Goal: Task Accomplishment & Management: Complete application form

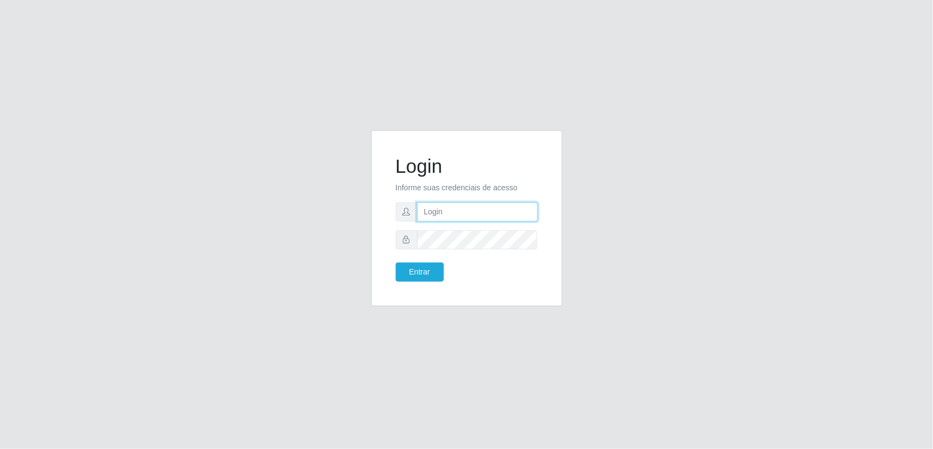
click at [459, 212] on input "text" at bounding box center [477, 211] width 121 height 19
paste input "[EMAIL_ADDRESS][DOMAIN_NAME]"
type input "[EMAIL_ADDRESS][DOMAIN_NAME]"
click at [409, 274] on button "Entrar" at bounding box center [420, 271] width 48 height 19
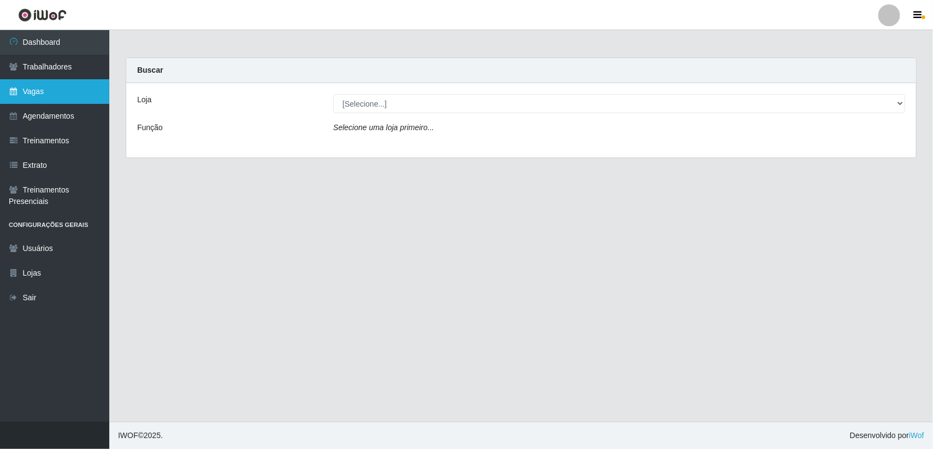
click at [29, 89] on link "Vagas" at bounding box center [54, 91] width 109 height 25
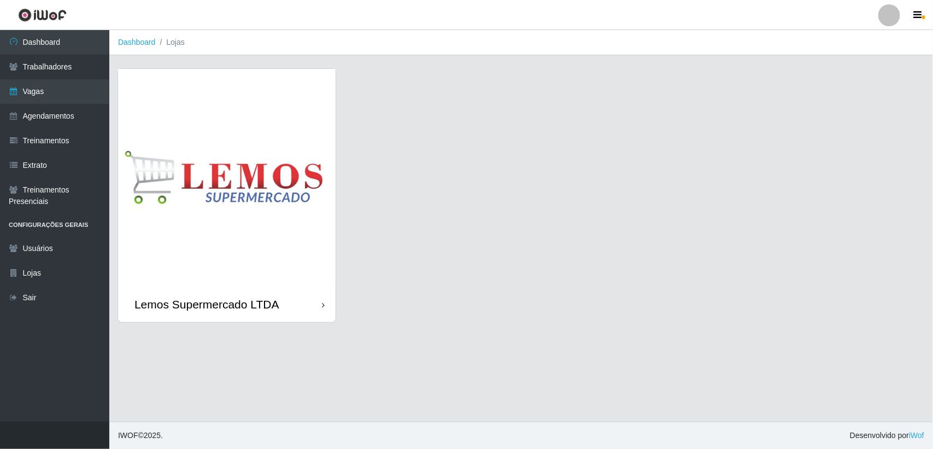
click at [261, 96] on img at bounding box center [226, 177] width 217 height 217
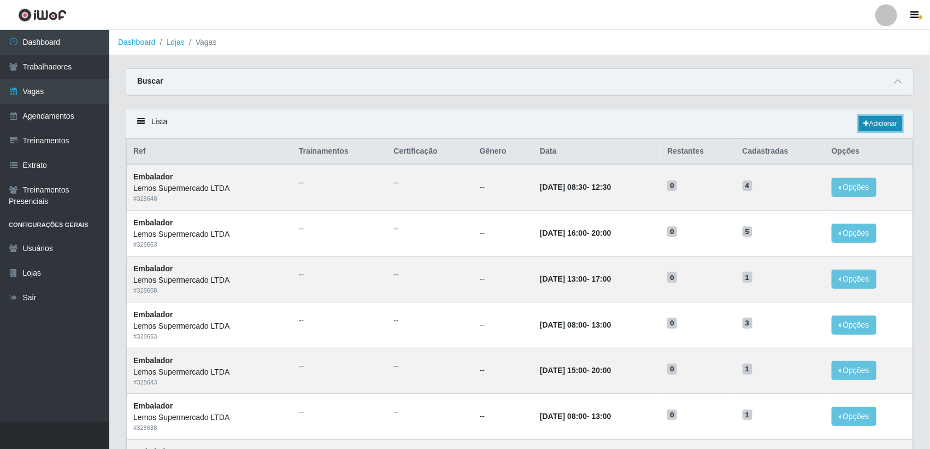
click at [877, 128] on link "Adicionar" at bounding box center [880, 123] width 43 height 15
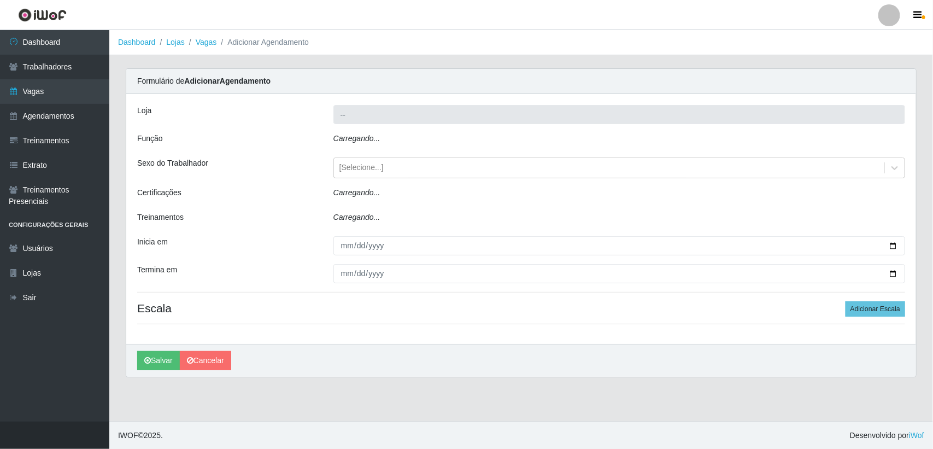
type input "Lemos Supermercado LTDA"
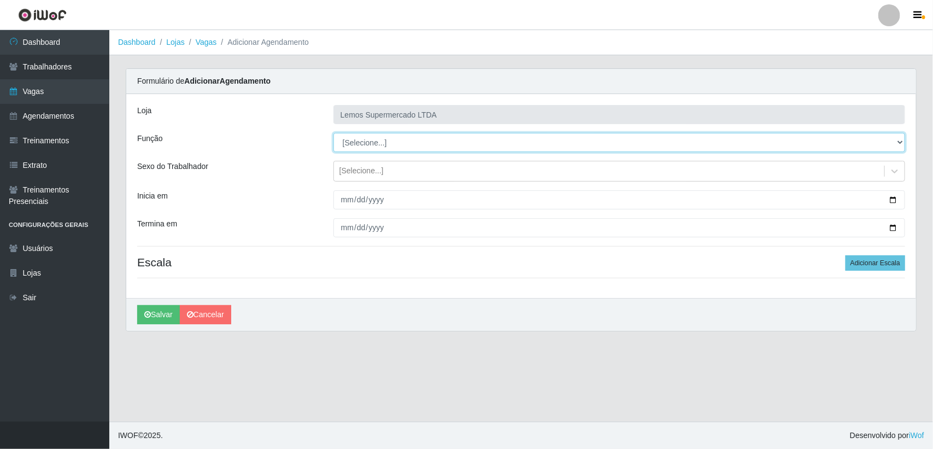
click at [363, 140] on select "[Selecione...] Balconista Carregador e Descarregador de Caminhão Carregador e D…" at bounding box center [618, 142] width 571 height 19
select select "1"
click at [333, 133] on select "[Selecione...] Balconista Carregador e Descarregador de Caminhão Carregador e D…" at bounding box center [618, 142] width 571 height 19
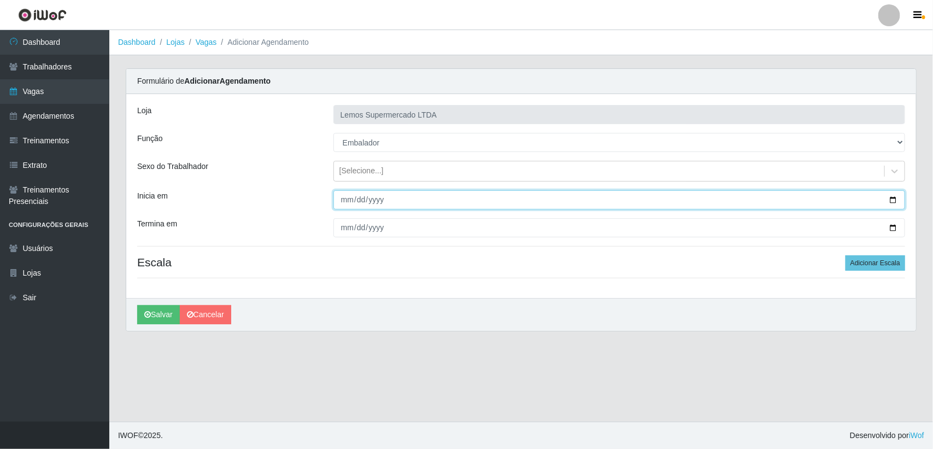
drag, startPoint x: 893, startPoint y: 200, endPoint x: 833, endPoint y: 198, distance: 60.1
click at [891, 198] on input "Inicia em" at bounding box center [618, 199] width 571 height 19
type input "[DATE]"
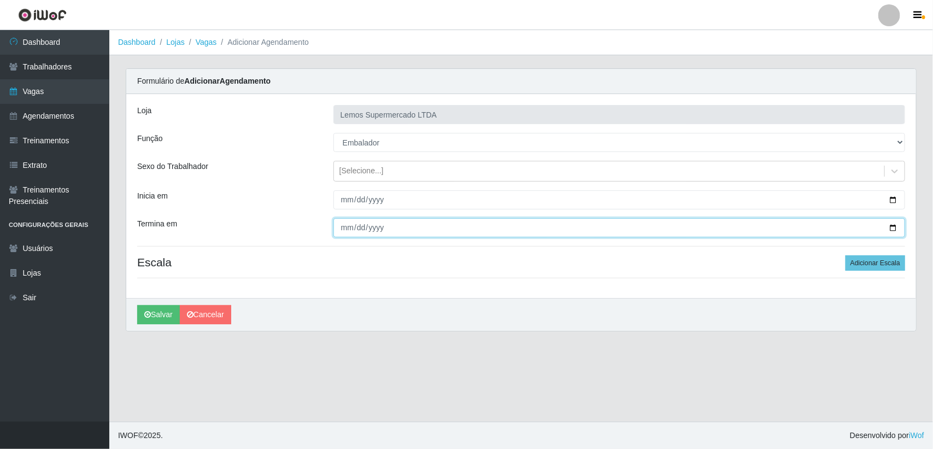
drag, startPoint x: 894, startPoint y: 226, endPoint x: 875, endPoint y: 230, distance: 19.6
click at [894, 227] on input "Termina em" at bounding box center [618, 227] width 571 height 19
type input "[DATE]"
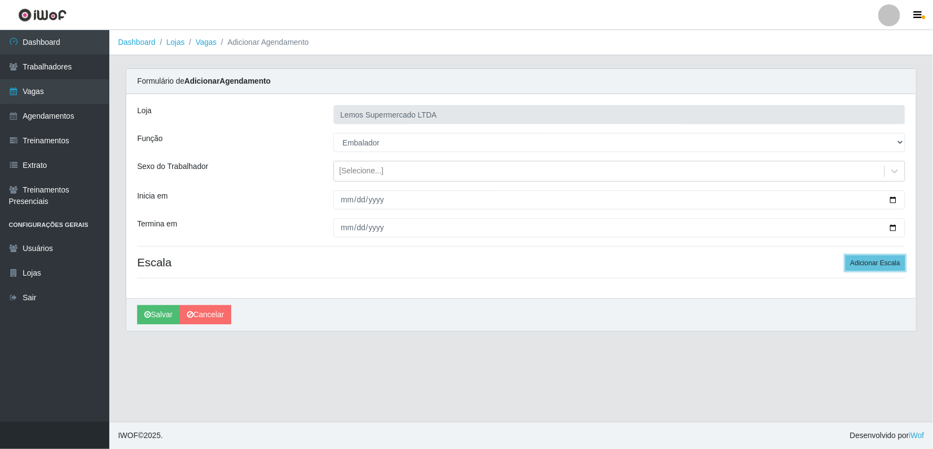
drag, startPoint x: 872, startPoint y: 257, endPoint x: 794, endPoint y: 239, distance: 80.3
click at [872, 257] on button "Adicionar Escala" at bounding box center [875, 262] width 60 height 15
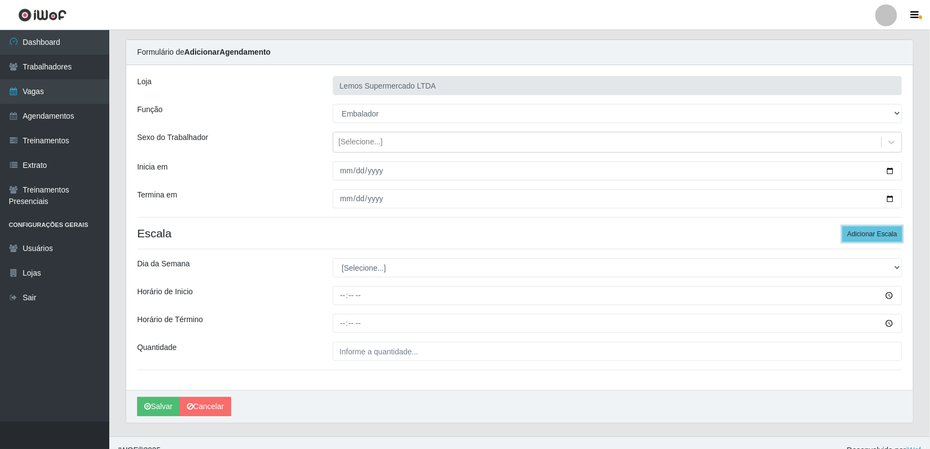
scroll to position [45, 0]
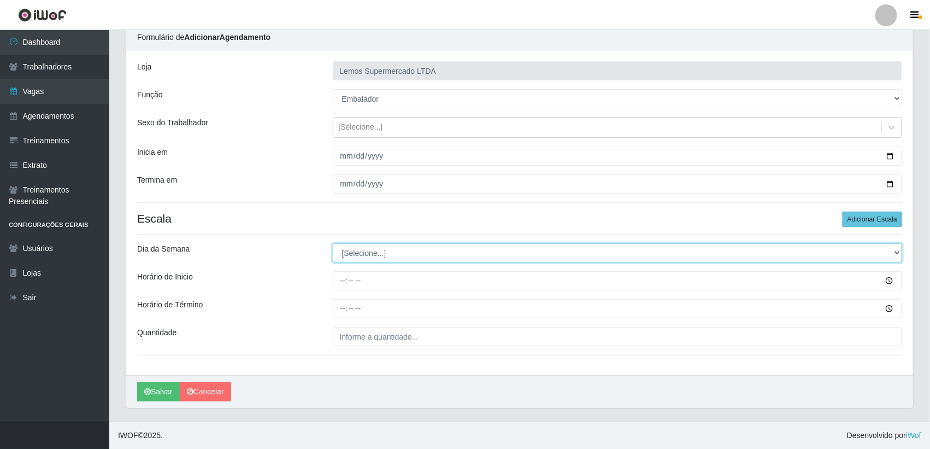
click at [362, 252] on select "[Selecione...] Segunda Terça Quarta Quinta Sexta Sábado Domingo" at bounding box center [618, 252] width 570 height 19
select select "6"
click at [333, 243] on select "[Selecione...] Segunda Terça Quarta Quinta Sexta Sábado Domingo" at bounding box center [618, 252] width 570 height 19
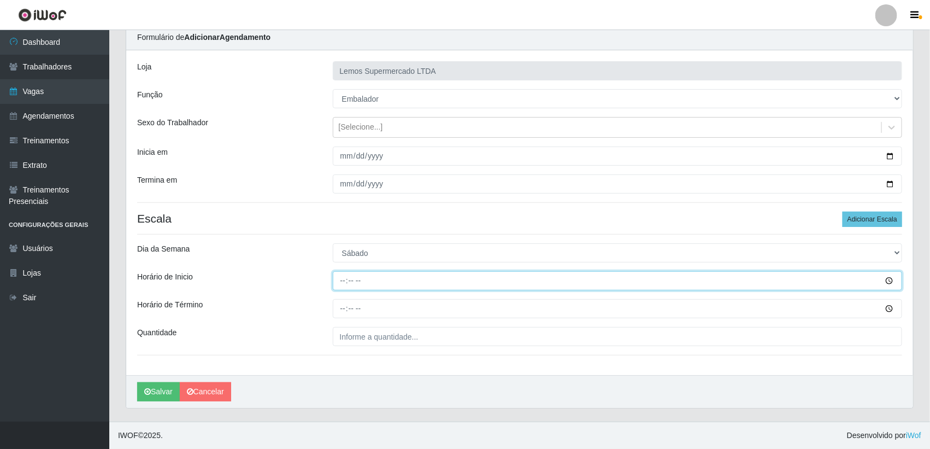
click at [339, 281] on input "Horário de Inicio" at bounding box center [618, 280] width 570 height 19
type input "08:00"
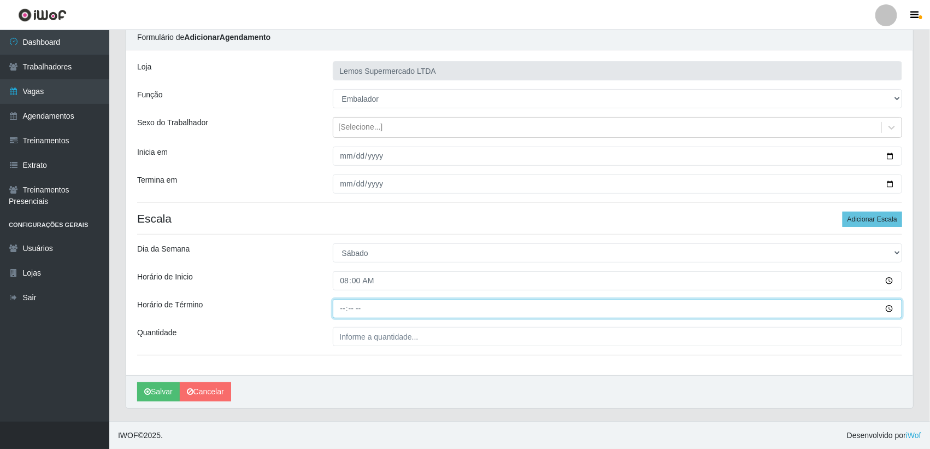
click at [343, 312] on input "Horário de Término" at bounding box center [618, 308] width 570 height 19
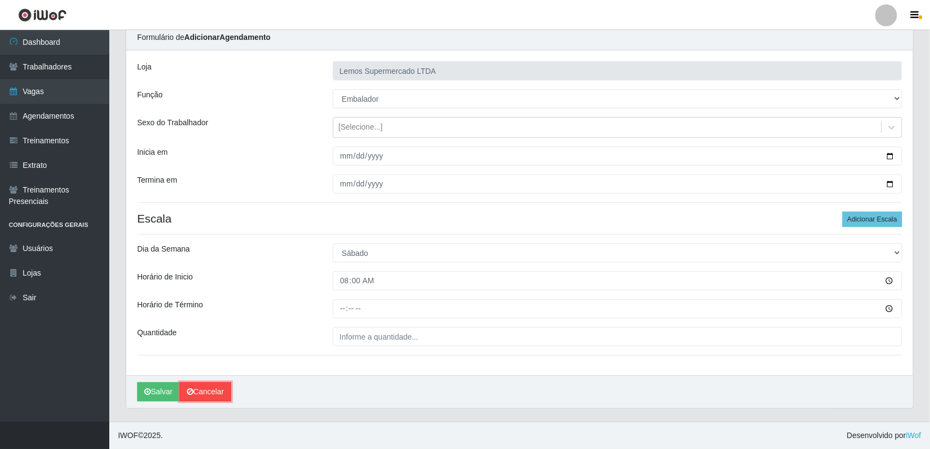
click at [196, 392] on link "Cancelar" at bounding box center [205, 391] width 51 height 19
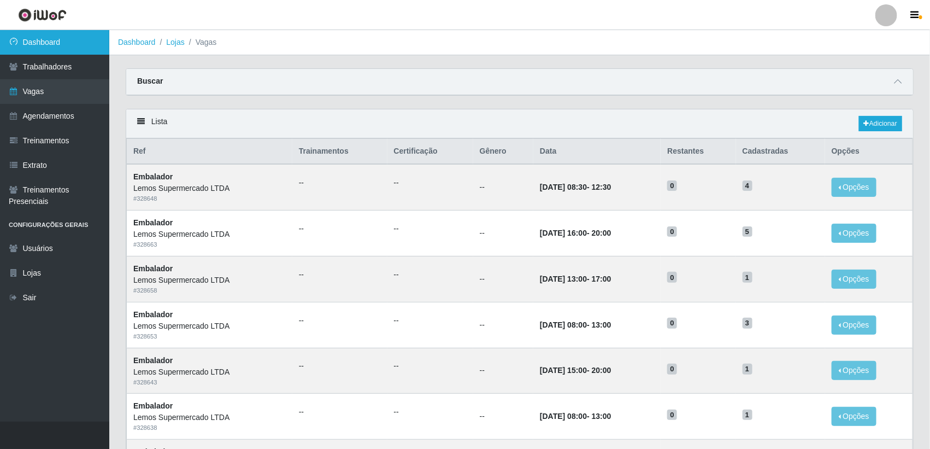
click at [34, 46] on link "Dashboard" at bounding box center [54, 42] width 109 height 25
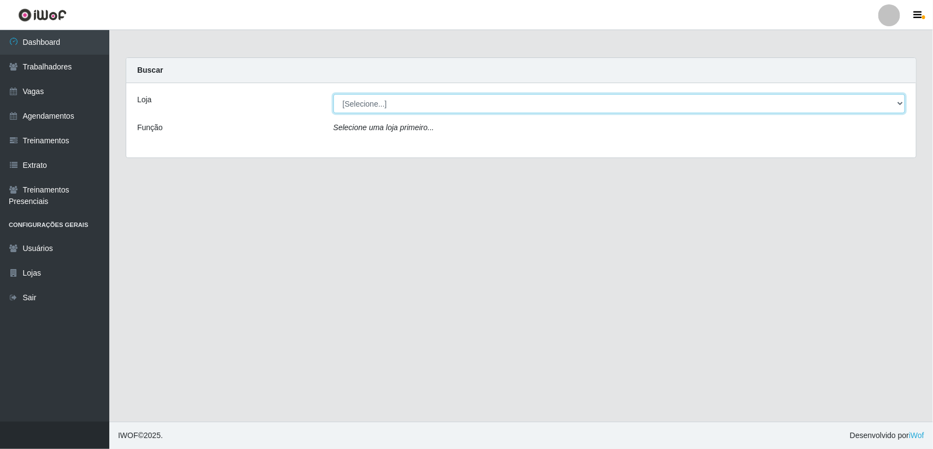
click at [433, 100] on select "[Selecione...] Lemos Supermercado LTDA" at bounding box center [618, 103] width 571 height 19
select select "67"
click at [333, 94] on select "[Selecione...] Lemos Supermercado LTDA" at bounding box center [618, 103] width 571 height 19
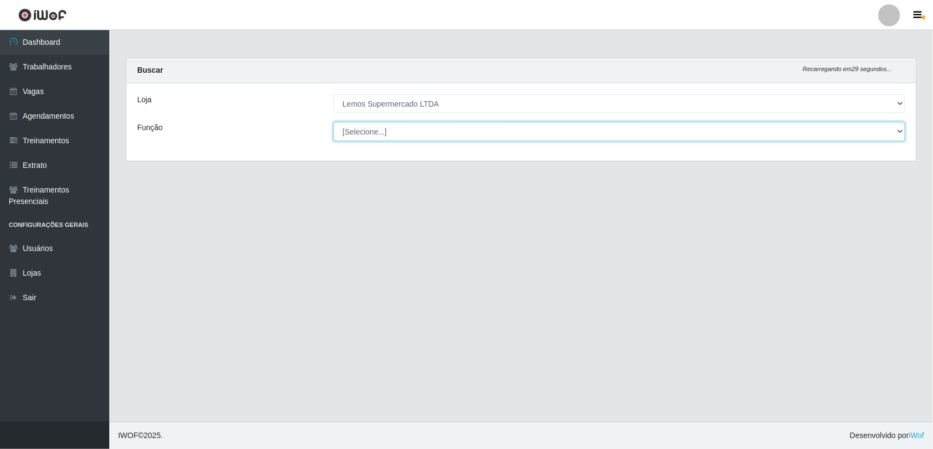
click at [424, 132] on select "[Selecione...] Balconista Carregador e Descarregador de Caminhão Carregador e D…" at bounding box center [618, 131] width 571 height 19
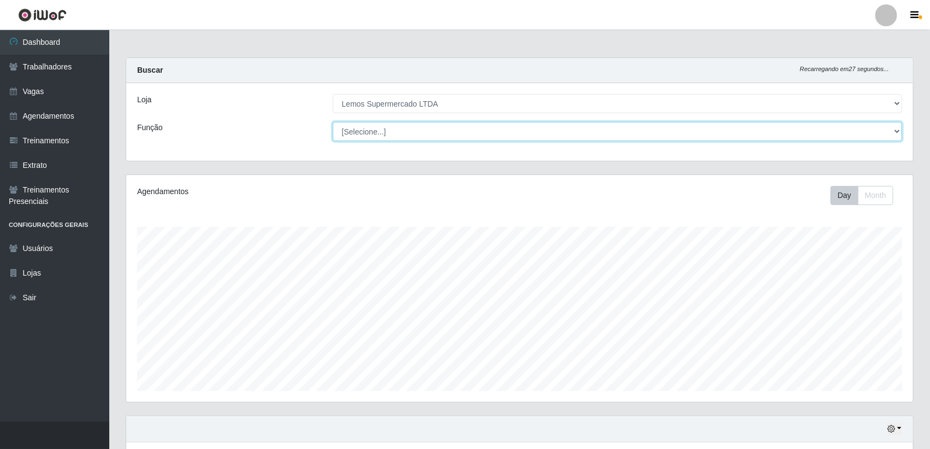
scroll to position [227, 787]
select select "1"
click at [333, 122] on select "[Selecione...] Balconista Carregador e Descarregador de Caminhão Carregador e D…" at bounding box center [618, 131] width 570 height 19
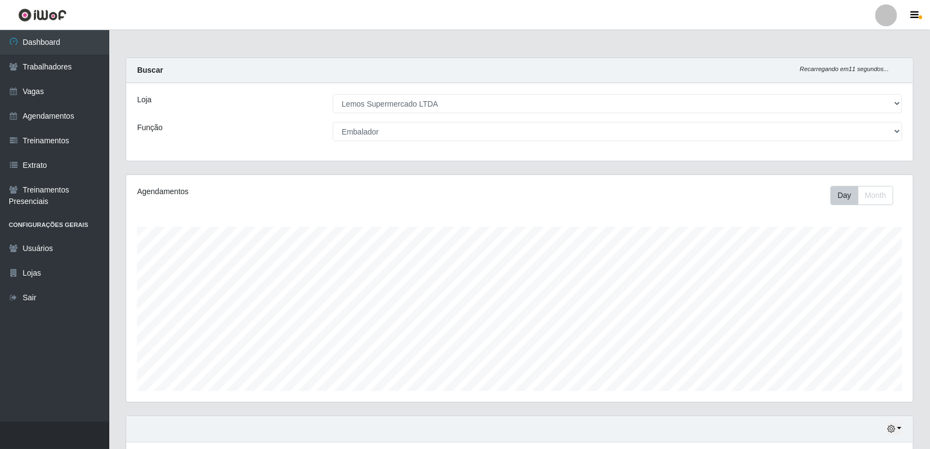
click at [121, 221] on div "Agendamentos Day Month" at bounding box center [519, 294] width 804 height 241
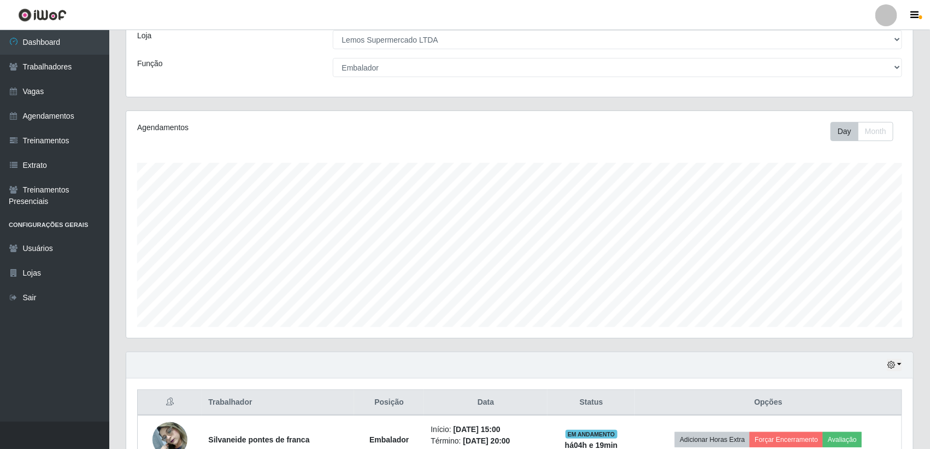
scroll to position [132, 0]
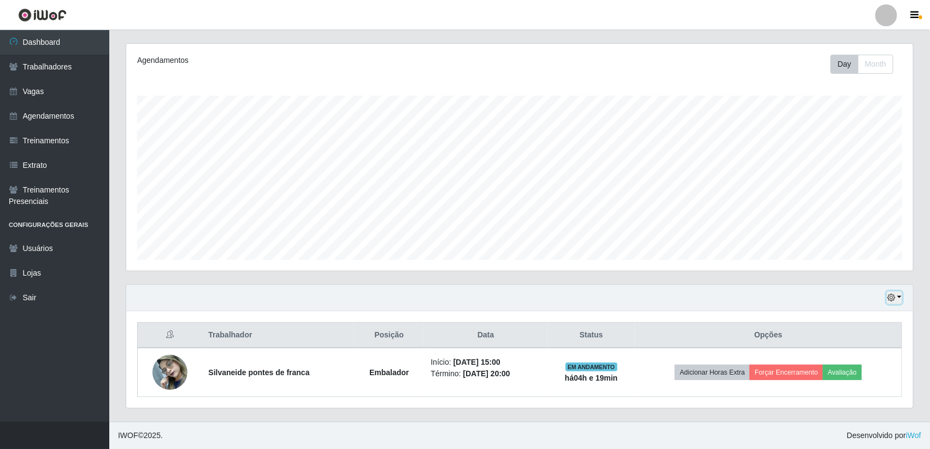
drag, startPoint x: 900, startPoint y: 295, endPoint x: 894, endPoint y: 296, distance: 6.1
click at [900, 295] on button "button" at bounding box center [894, 297] width 15 height 13
click at [834, 211] on button "1 dia" at bounding box center [858, 210] width 86 height 23
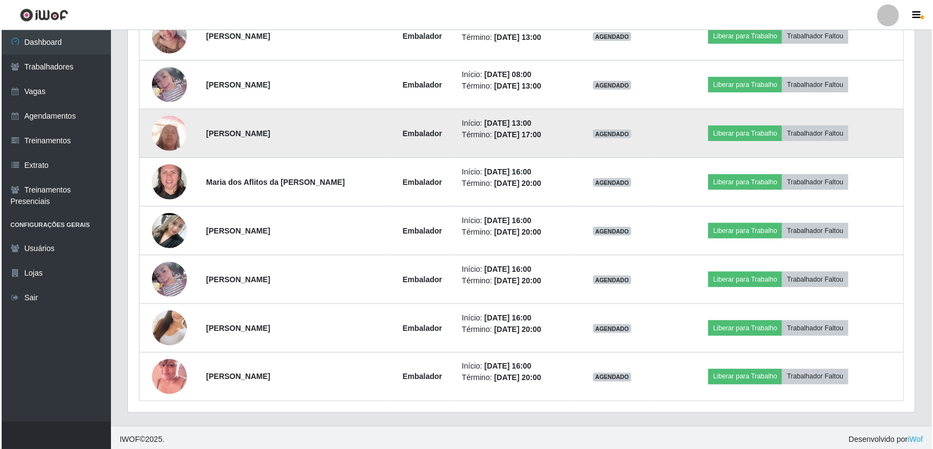
scroll to position [571, 0]
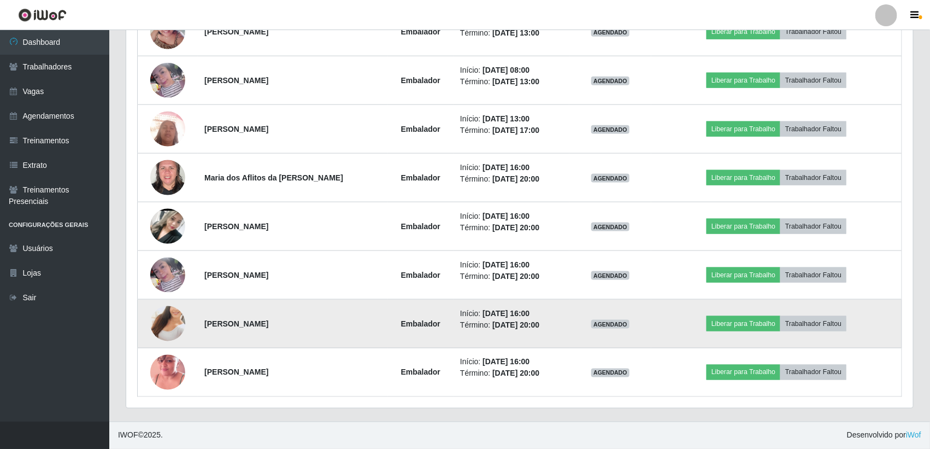
click at [160, 327] on img at bounding box center [167, 323] width 35 height 62
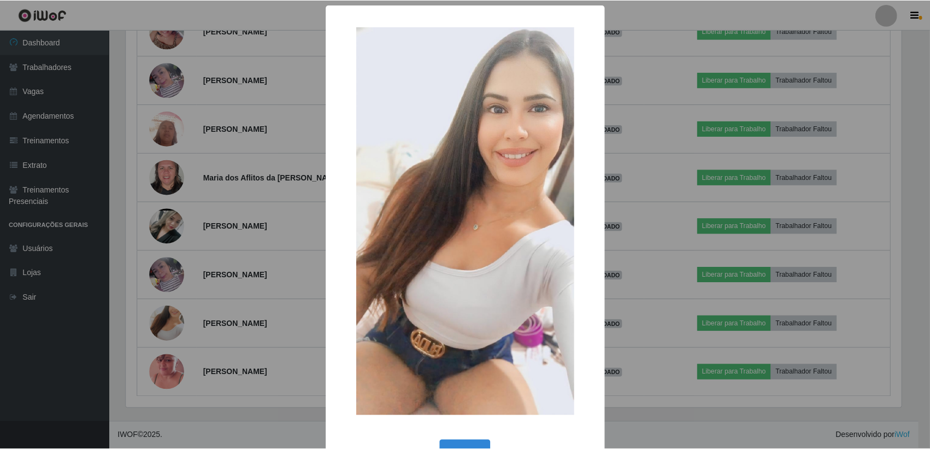
scroll to position [36, 0]
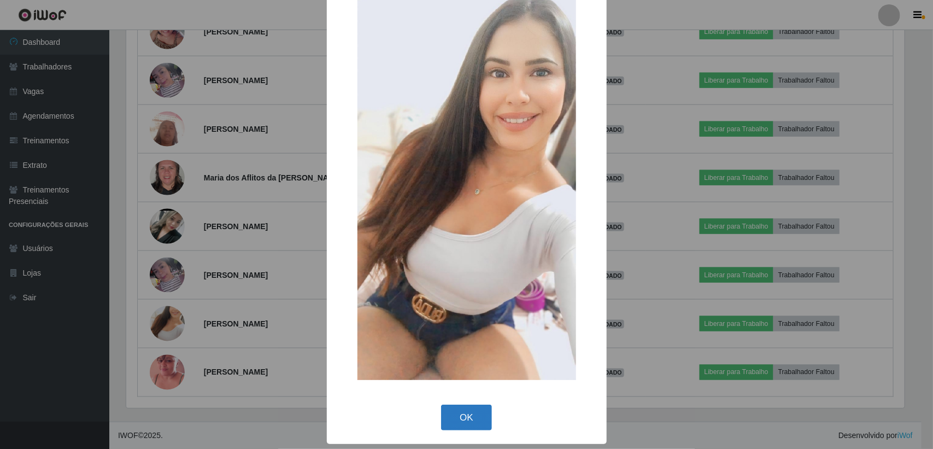
click at [452, 410] on button "OK" at bounding box center [466, 417] width 51 height 26
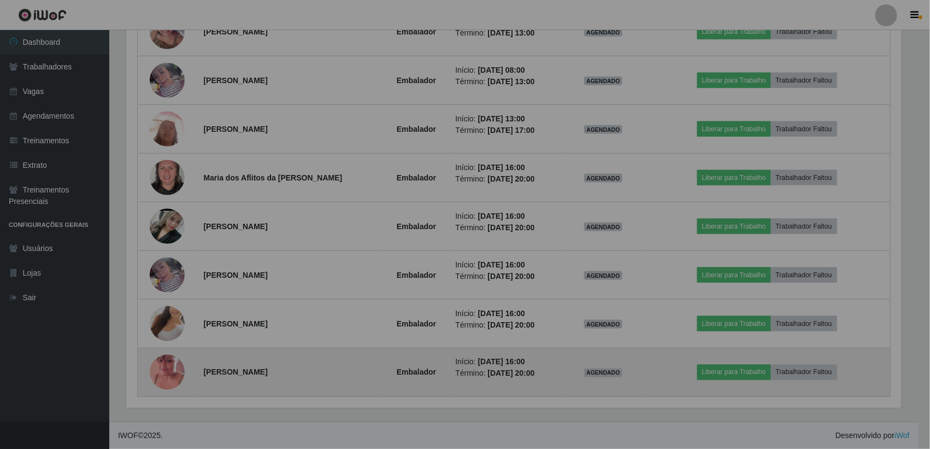
scroll to position [227, 787]
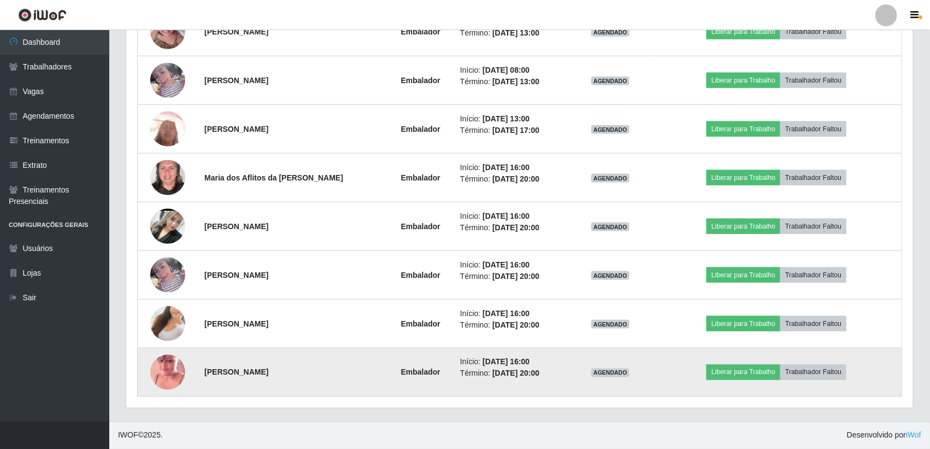
click at [167, 366] on img at bounding box center [167, 372] width 35 height 62
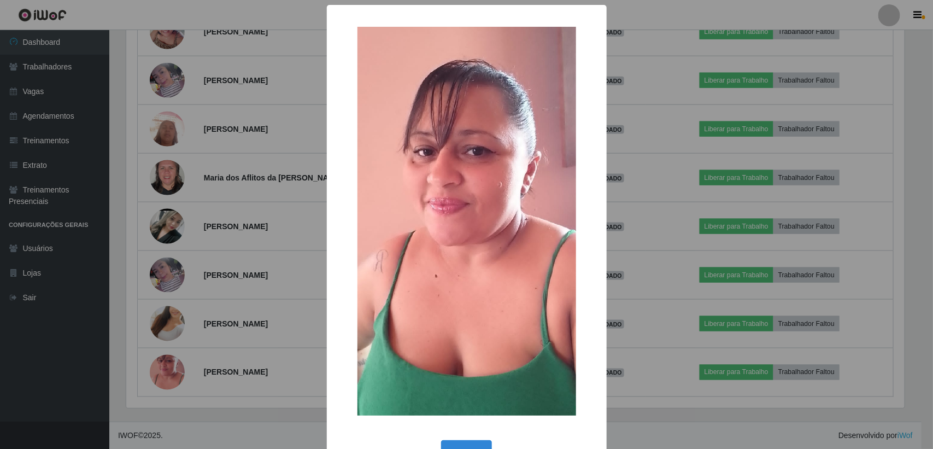
drag, startPoint x: 458, startPoint y: 440, endPoint x: 272, endPoint y: 365, distance: 200.2
click at [458, 441] on button "OK" at bounding box center [466, 453] width 51 height 26
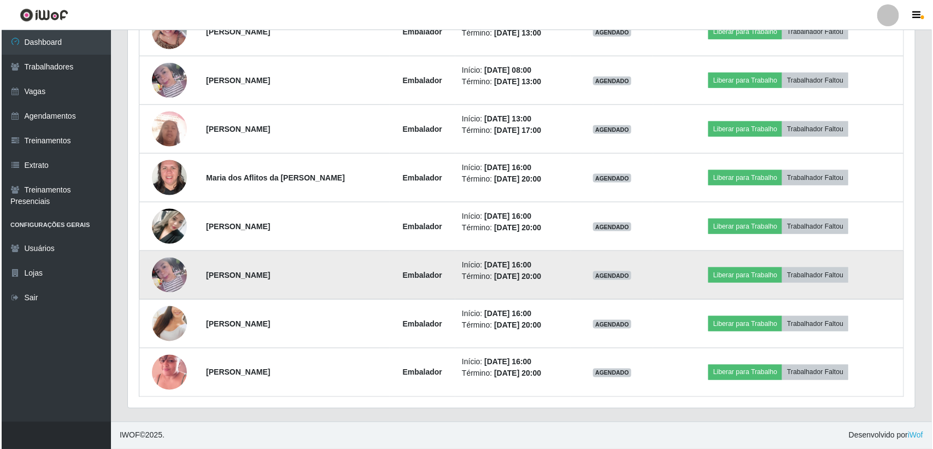
scroll to position [227, 787]
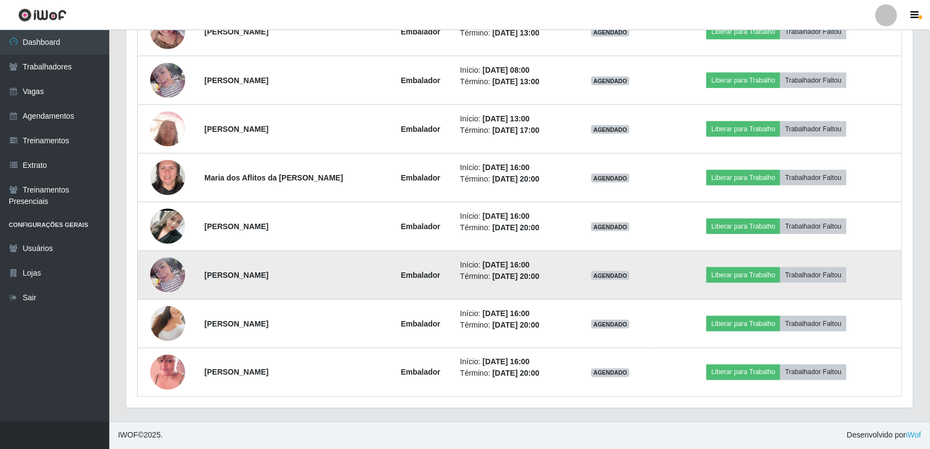
click at [168, 267] on img at bounding box center [167, 274] width 35 height 35
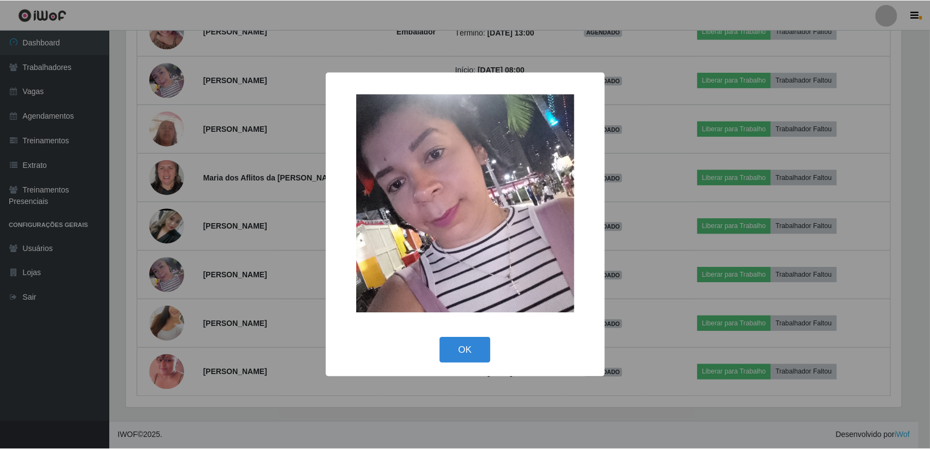
scroll to position [227, 777]
click at [471, 349] on button "OK" at bounding box center [466, 350] width 51 height 26
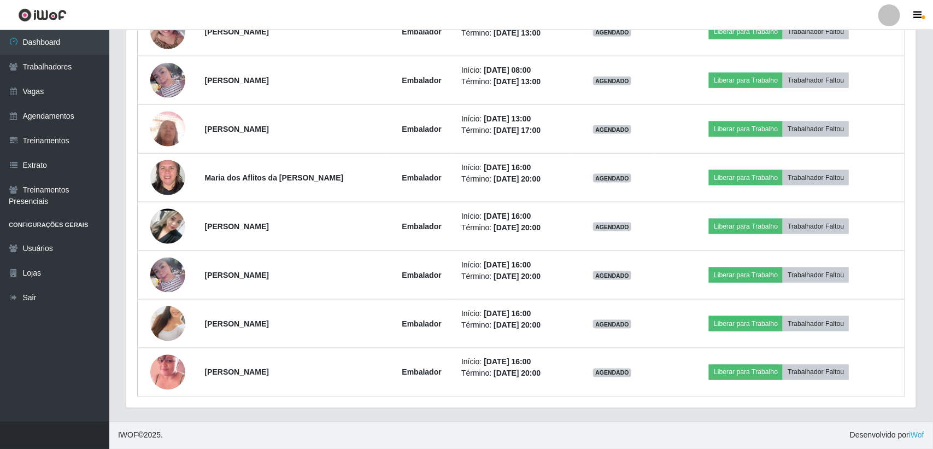
scroll to position [227, 787]
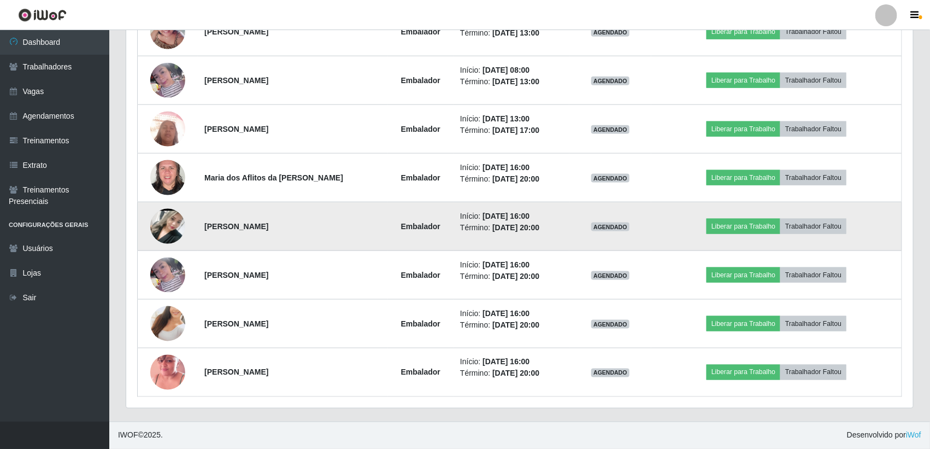
click at [160, 222] on img at bounding box center [167, 226] width 35 height 78
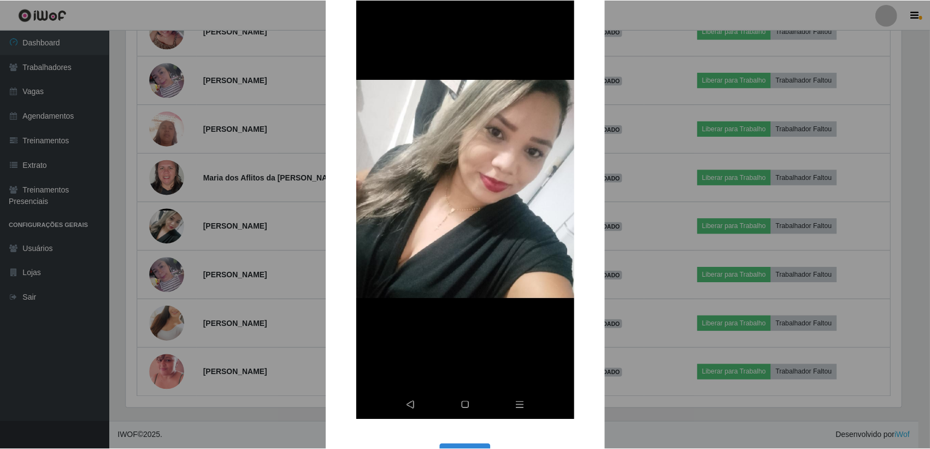
scroll to position [132, 0]
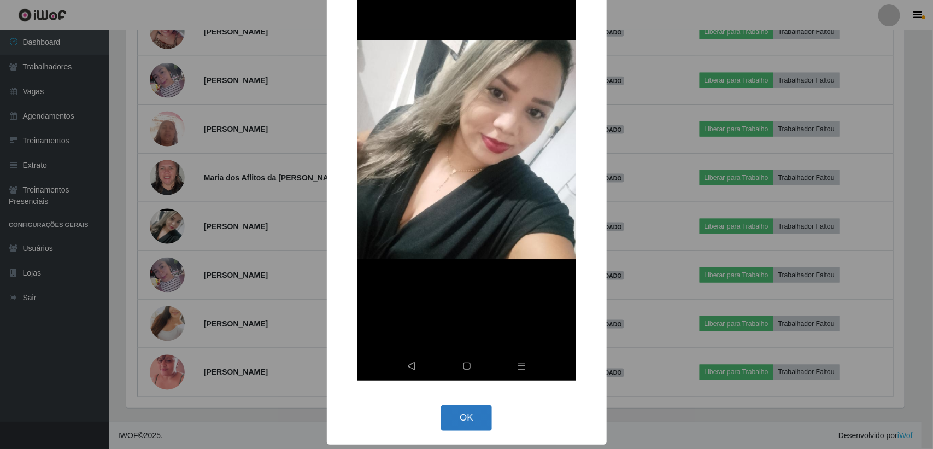
click at [470, 421] on button "OK" at bounding box center [466, 418] width 51 height 26
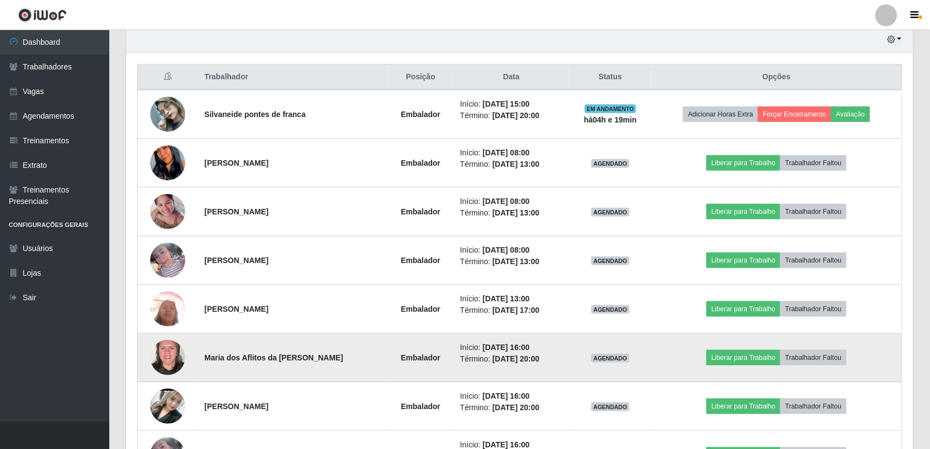
scroll to position [366, 0]
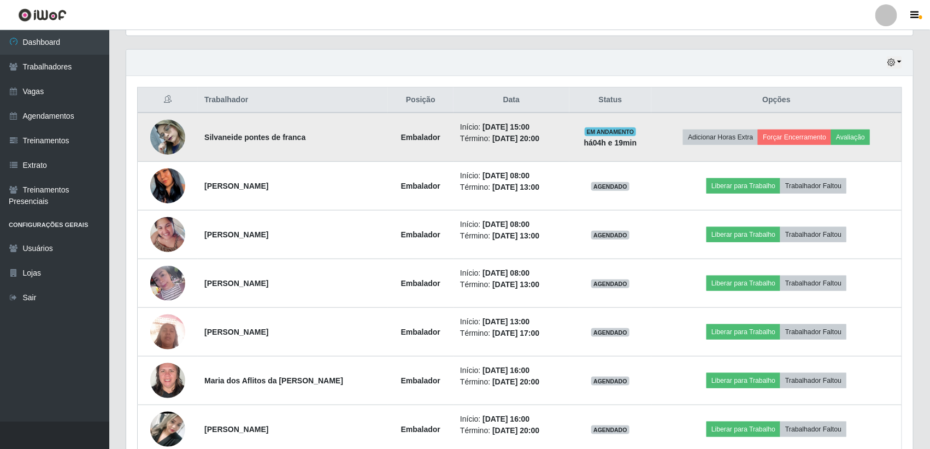
click at [160, 138] on img at bounding box center [167, 137] width 35 height 46
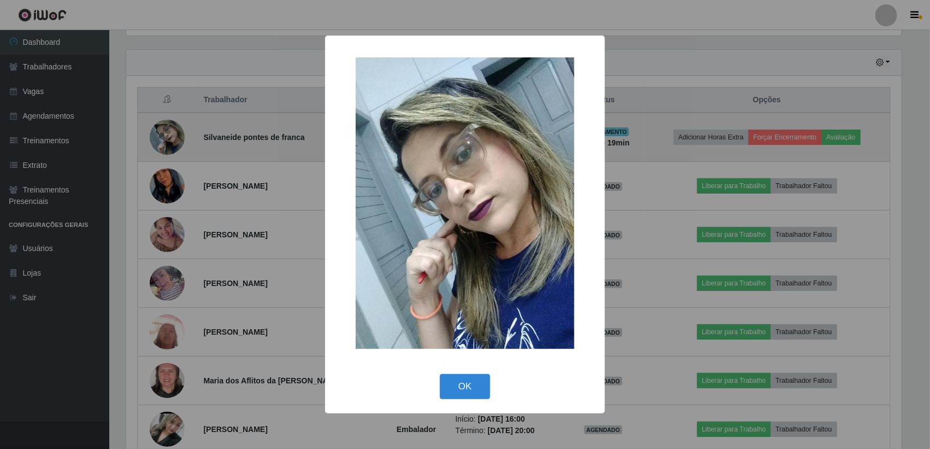
scroll to position [227, 777]
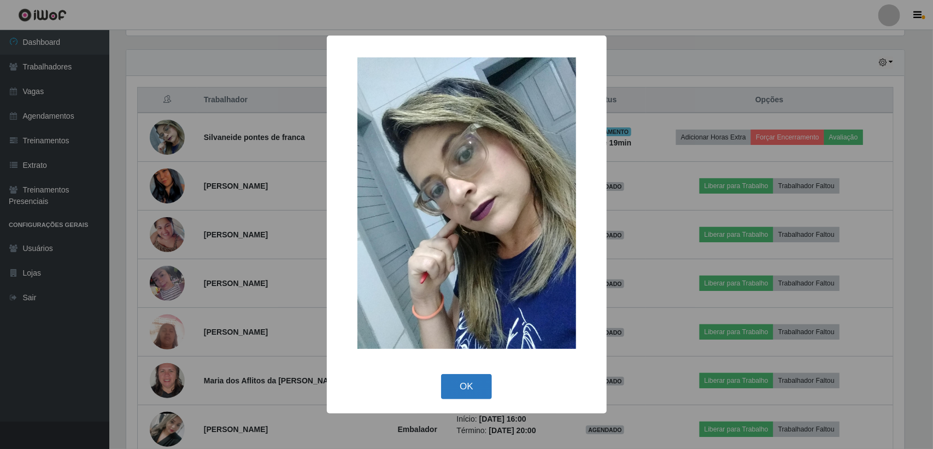
click at [468, 392] on button "OK" at bounding box center [466, 387] width 51 height 26
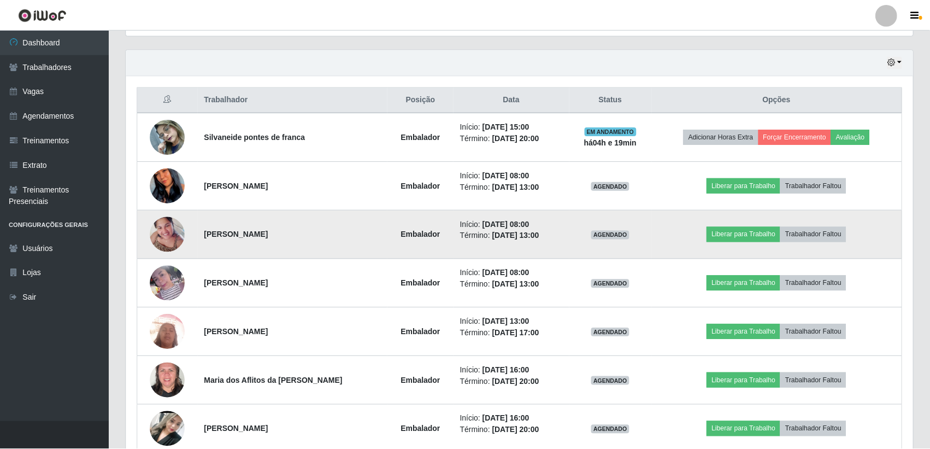
scroll to position [0, 0]
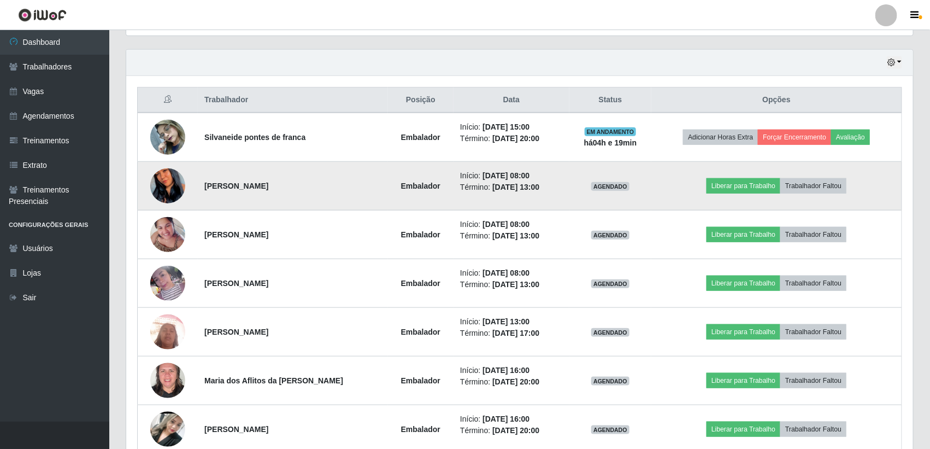
click at [159, 184] on img at bounding box center [167, 186] width 35 height 76
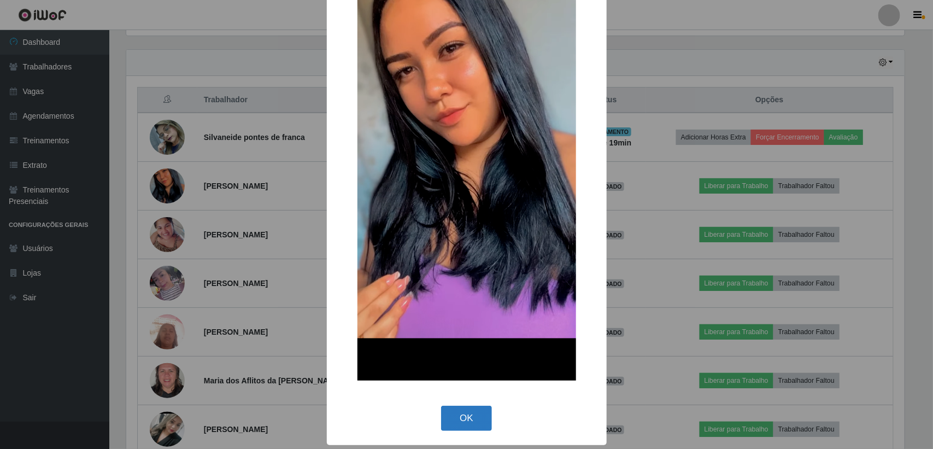
click at [459, 413] on button "OK" at bounding box center [466, 418] width 51 height 26
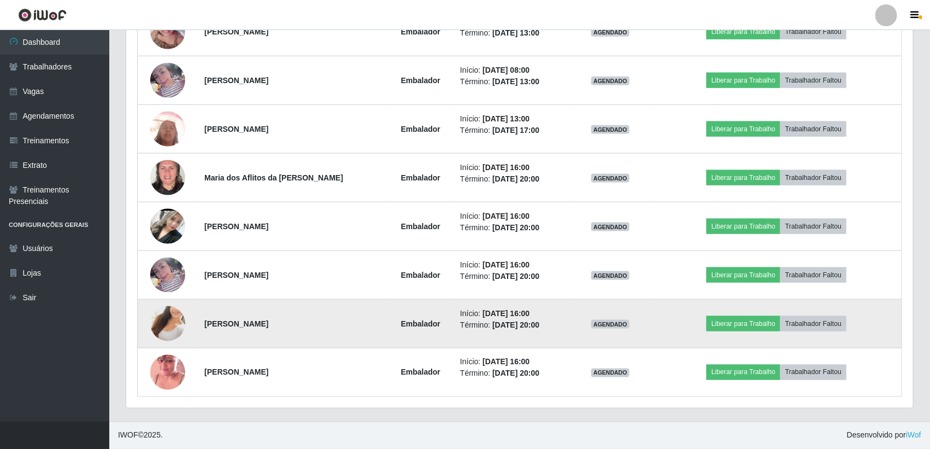
click at [166, 326] on img at bounding box center [167, 323] width 35 height 62
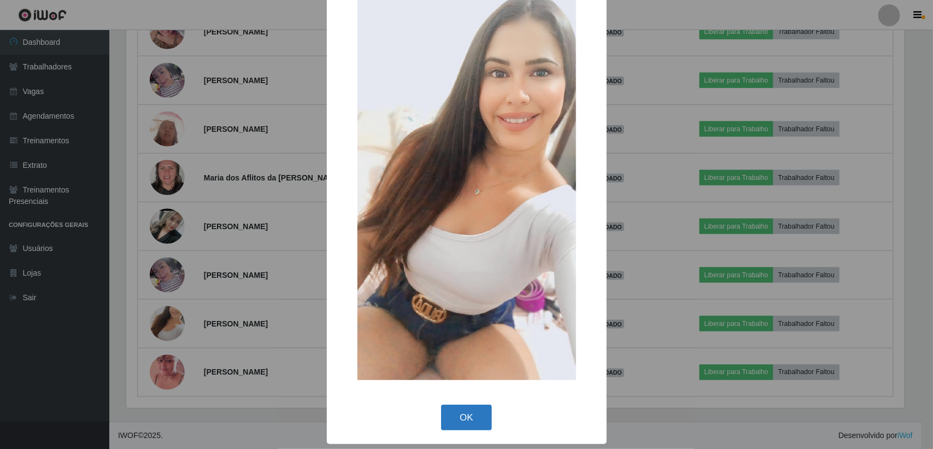
click at [465, 414] on button "OK" at bounding box center [466, 417] width 51 height 26
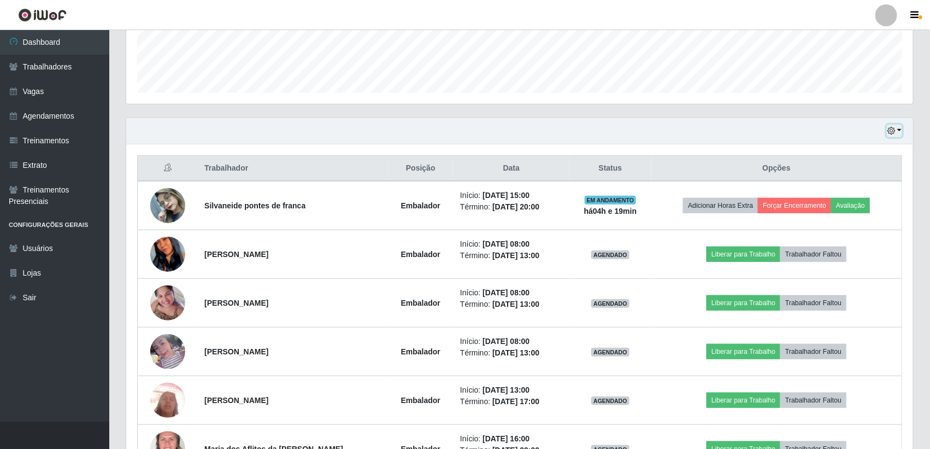
click at [891, 135] on button "button" at bounding box center [894, 131] width 15 height 13
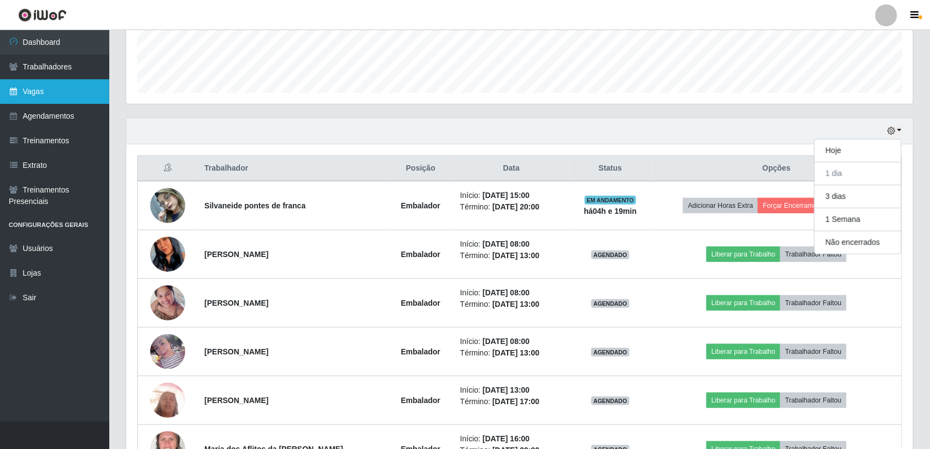
click at [57, 96] on link "Vagas" at bounding box center [54, 91] width 109 height 25
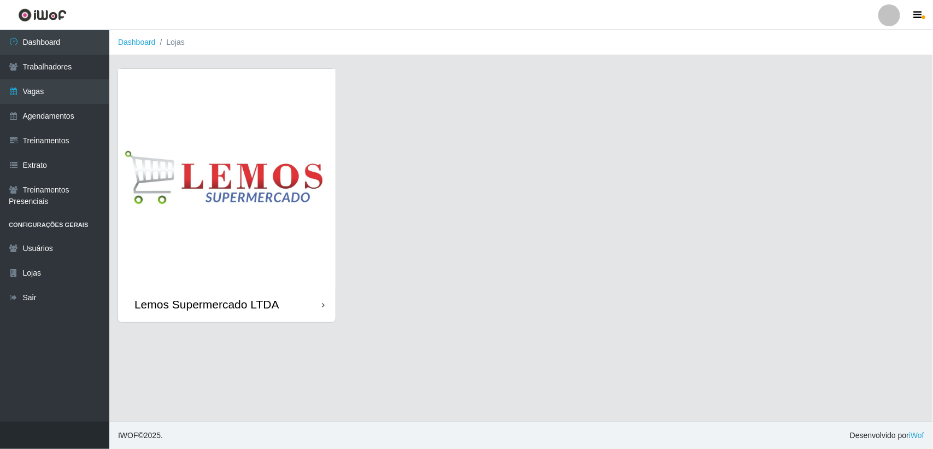
click at [301, 141] on img at bounding box center [226, 177] width 217 height 217
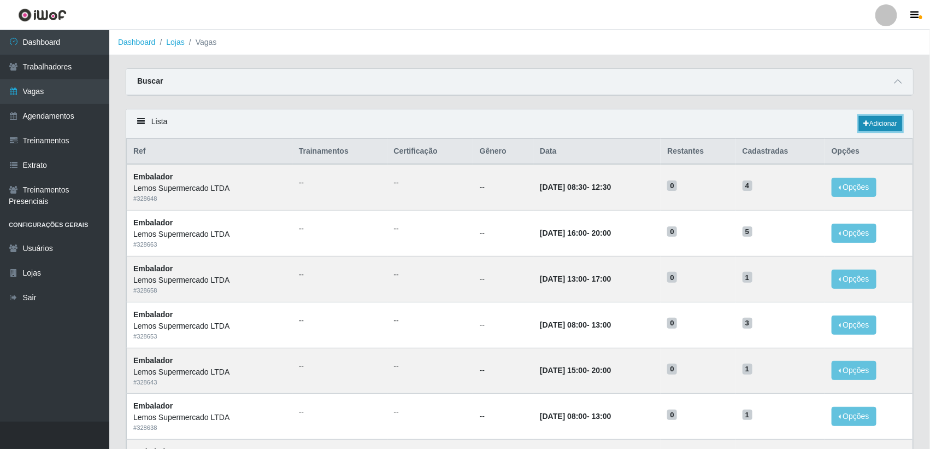
click at [883, 125] on link "Adicionar" at bounding box center [880, 123] width 43 height 15
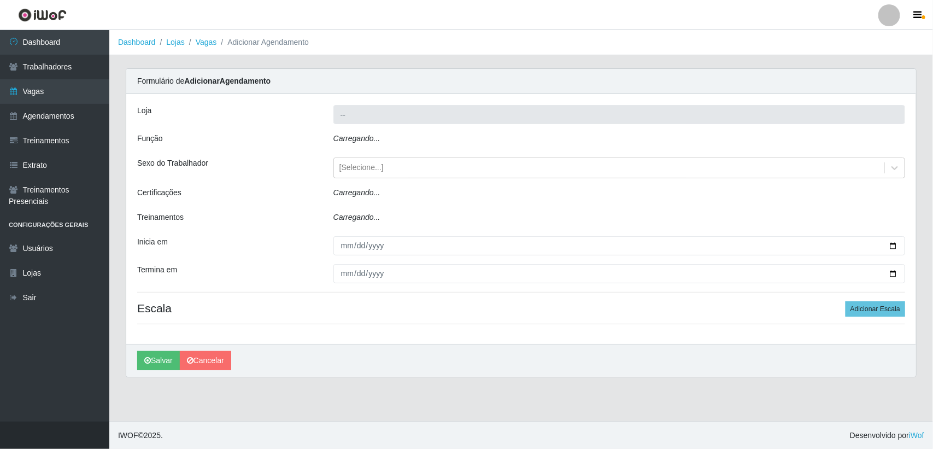
type input "Lemos Supermercado LTDA"
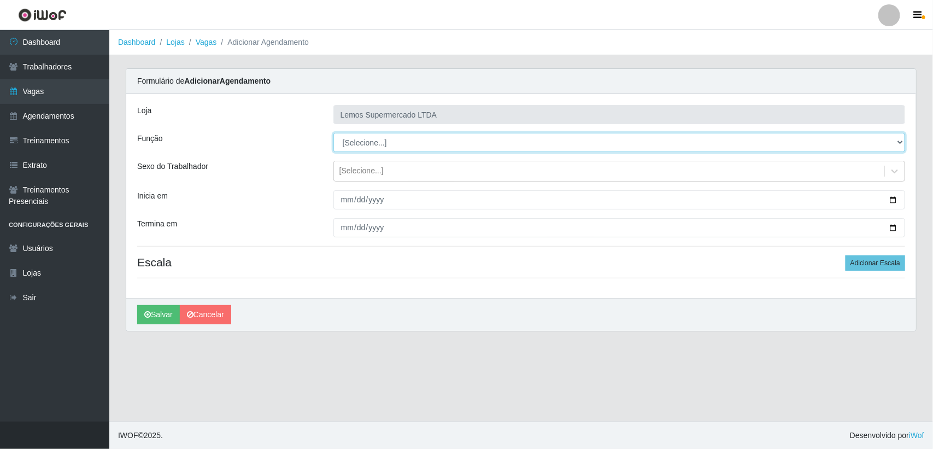
click at [378, 144] on select "[Selecione...] Balconista Carregador e Descarregador de Caminhão Carregador e D…" at bounding box center [618, 142] width 571 height 19
select select "1"
click at [333, 133] on select "[Selecione...] Balconista Carregador e Descarregador de Caminhão Carregador e D…" at bounding box center [618, 142] width 571 height 19
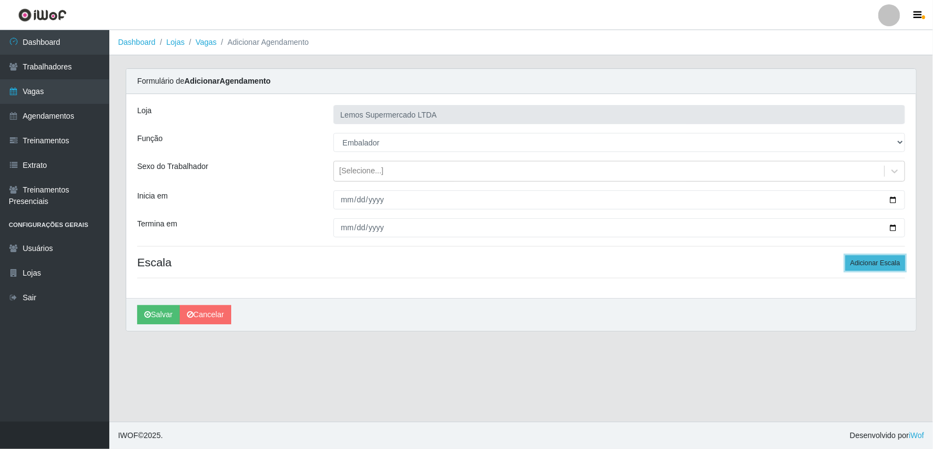
click at [877, 261] on button "Adicionar Escala" at bounding box center [875, 262] width 60 height 15
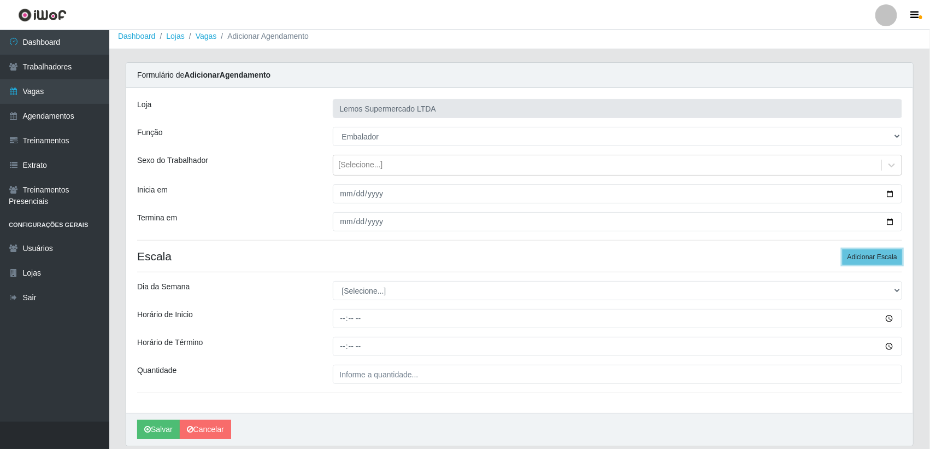
scroll to position [45, 0]
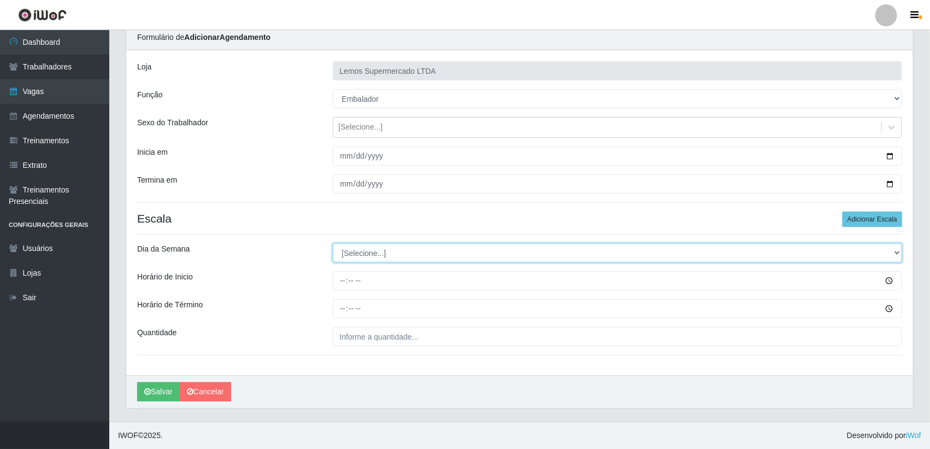
click at [411, 257] on select "[Selecione...] Segunda Terça Quarta Quinta Sexta Sábado Domingo" at bounding box center [618, 252] width 570 height 19
select select "6"
click at [333, 243] on select "[Selecione...] Segunda Terça Quarta Quinta Sexta Sábado Domingo" at bounding box center [618, 252] width 570 height 19
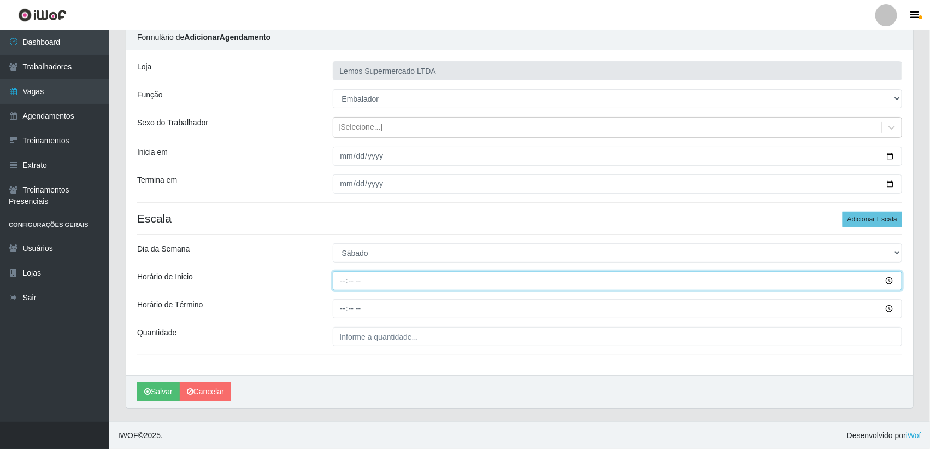
click at [345, 280] on input "Horário de Inicio" at bounding box center [618, 280] width 570 height 19
type input "09:00"
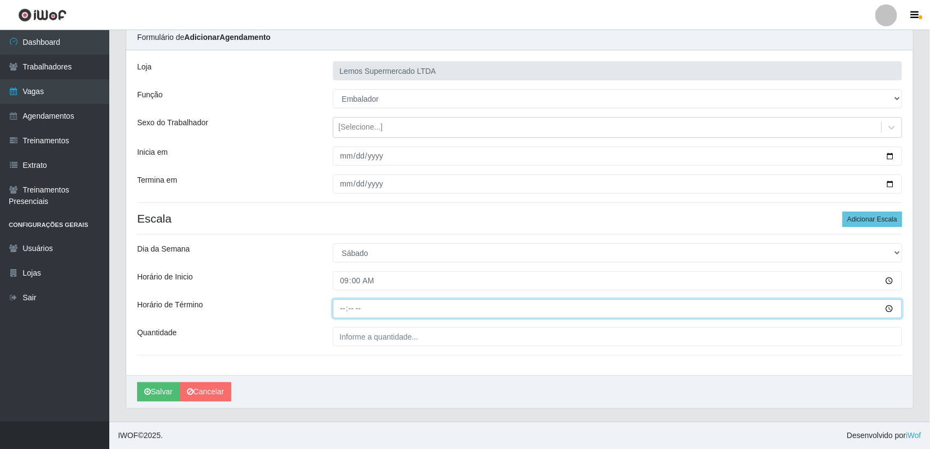
click at [346, 308] on input "Horário de Término" at bounding box center [618, 308] width 570 height 19
type input "13:00"
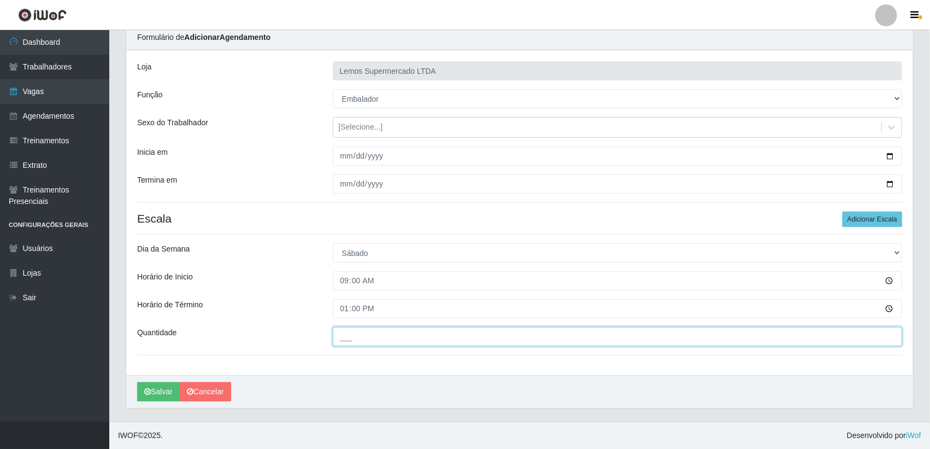
click at [361, 332] on input "___" at bounding box center [618, 336] width 570 height 19
type input "2__"
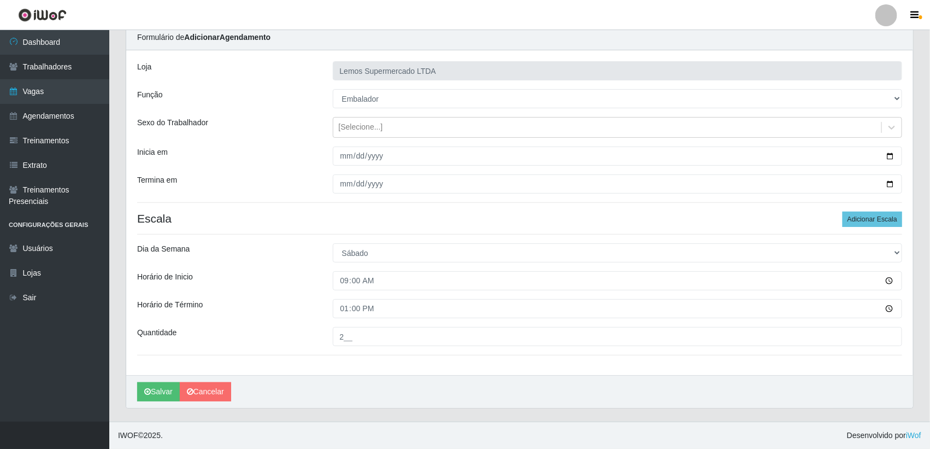
click at [265, 359] on div "Loja Lemos Supermercado LTDA Função [Selecione...] Balconista Carregador e Desc…" at bounding box center [519, 212] width 787 height 324
click at [163, 388] on button "Salvar" at bounding box center [158, 391] width 43 height 19
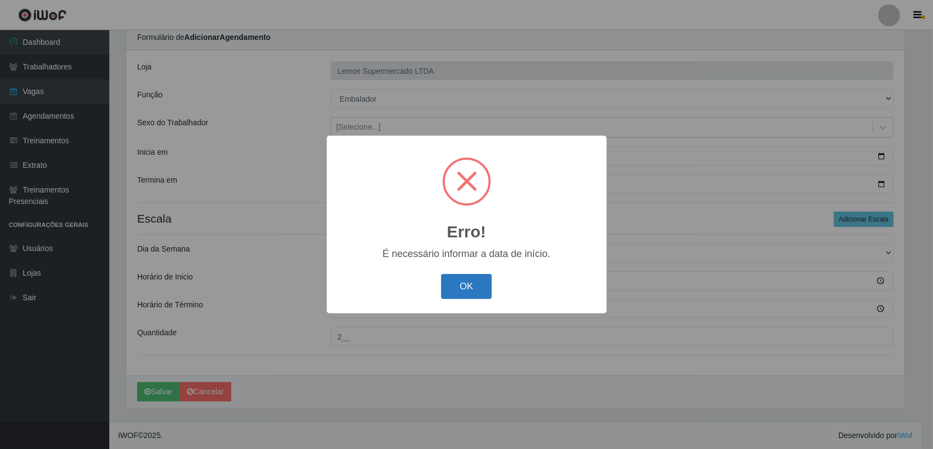
click at [475, 284] on button "OK" at bounding box center [466, 287] width 51 height 26
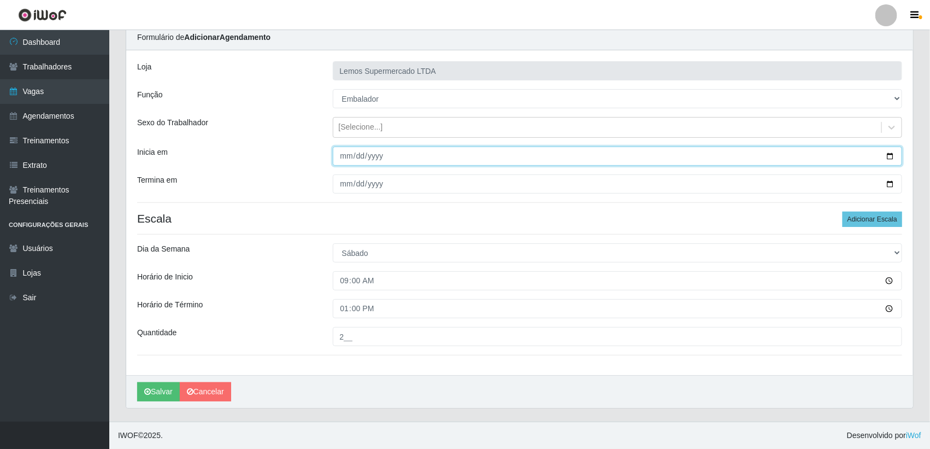
click at [890, 156] on input "Inicia em" at bounding box center [618, 155] width 570 height 19
type input "[DATE]"
click at [889, 183] on input "Termina em" at bounding box center [618, 183] width 570 height 19
type input "[DATE]"
click at [279, 263] on div "Loja Lemos Supermercado LTDA Função [Selecione...] Balconista Carregador e Desc…" at bounding box center [519, 212] width 787 height 324
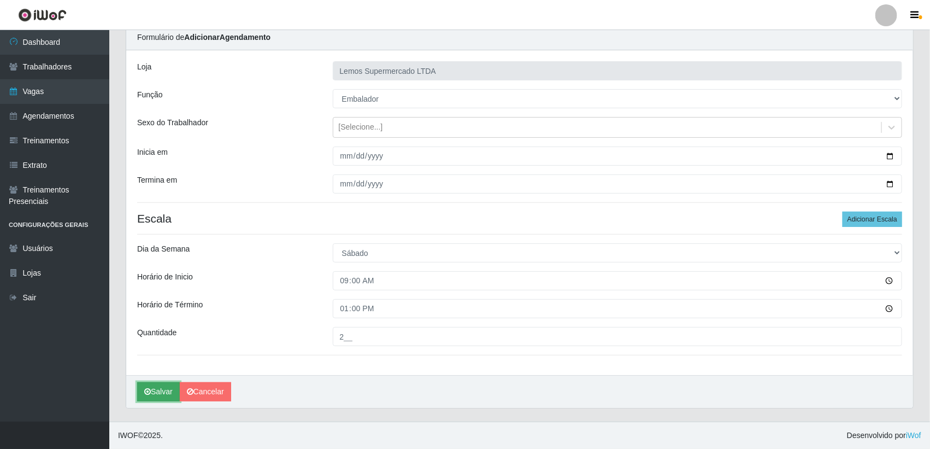
click at [140, 394] on button "Salvar" at bounding box center [158, 391] width 43 height 19
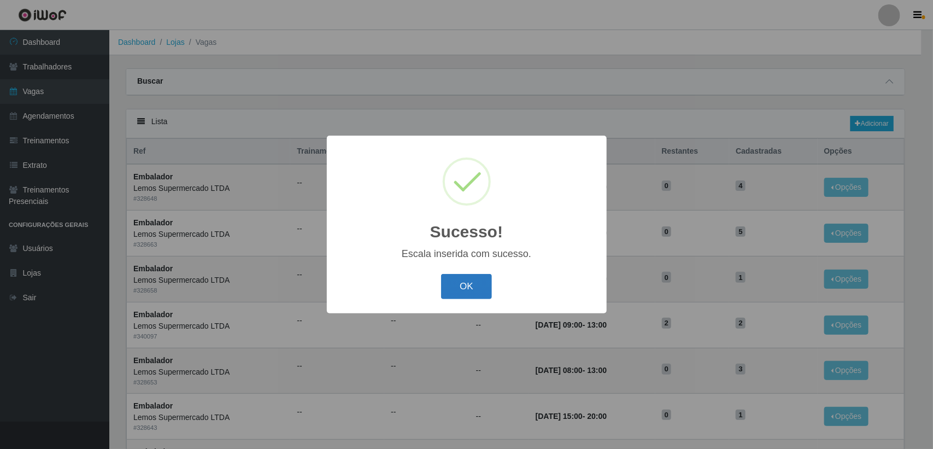
click at [459, 288] on button "OK" at bounding box center [466, 287] width 51 height 26
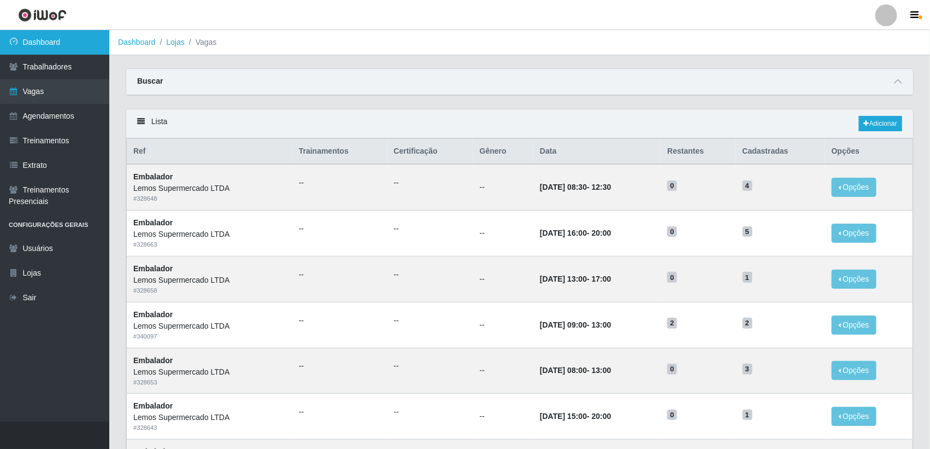
click at [63, 41] on link "Dashboard" at bounding box center [54, 42] width 109 height 25
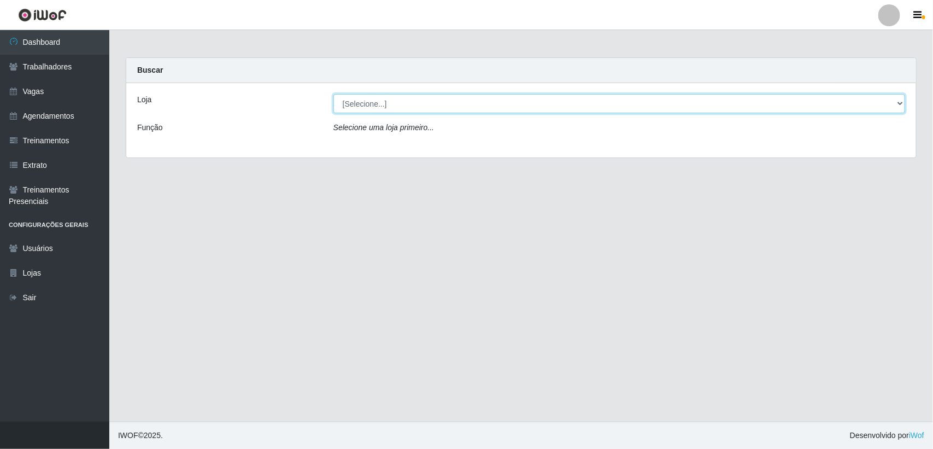
drag, startPoint x: 462, startPoint y: 101, endPoint x: 459, endPoint y: 109, distance: 8.6
click at [462, 101] on select "[Selecione...] Lemos Supermercado LTDA" at bounding box center [618, 103] width 571 height 19
select select "67"
click at [333, 94] on select "[Selecione...] Lemos Supermercado LTDA" at bounding box center [618, 103] width 571 height 19
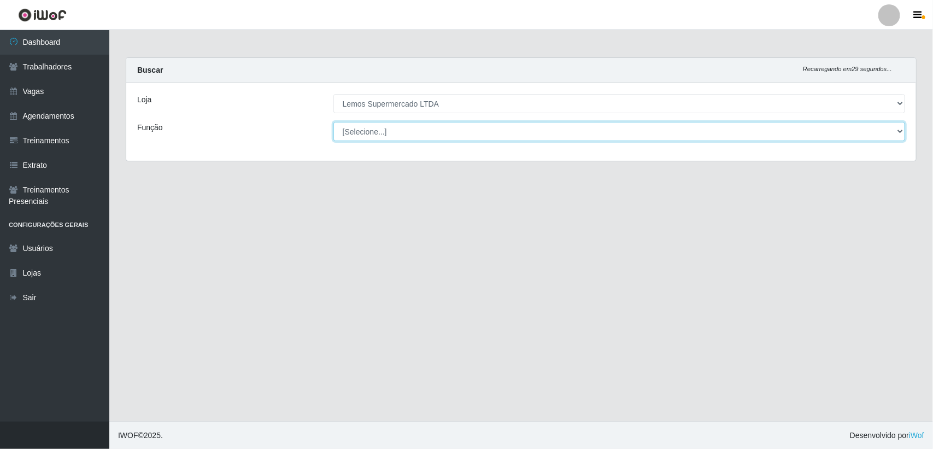
click at [469, 131] on select "[Selecione...] Balconista Carregador e Descarregador de Caminhão Carregador e D…" at bounding box center [618, 131] width 571 height 19
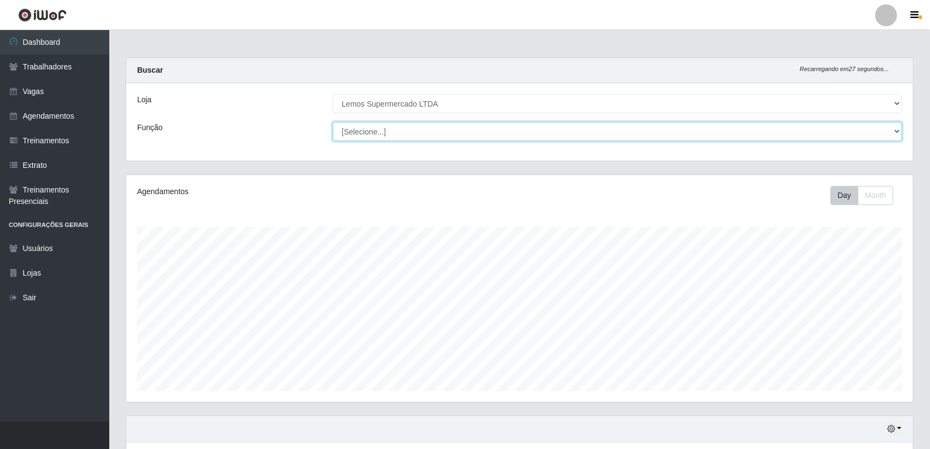
scroll to position [227, 787]
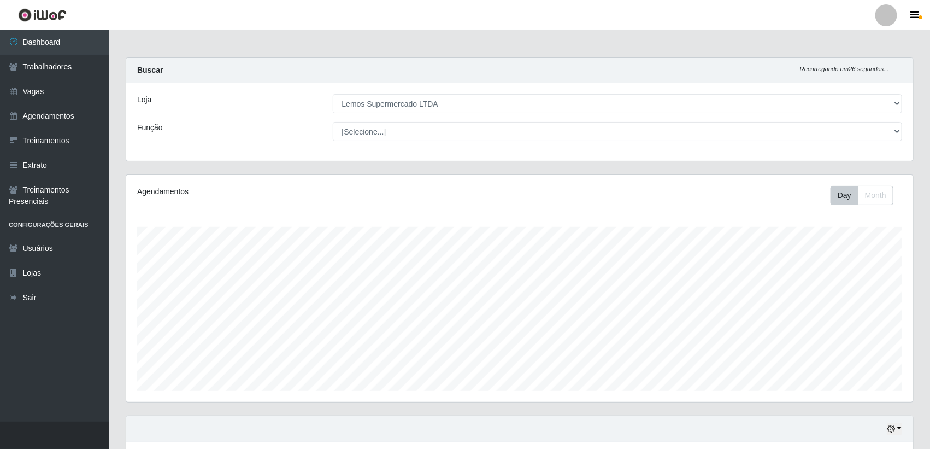
click at [116, 261] on div "Carregando... Buscar Recarregando em 26 segundos... Loja [Selecione...] Lemos S…" at bounding box center [519, 304] width 821 height 495
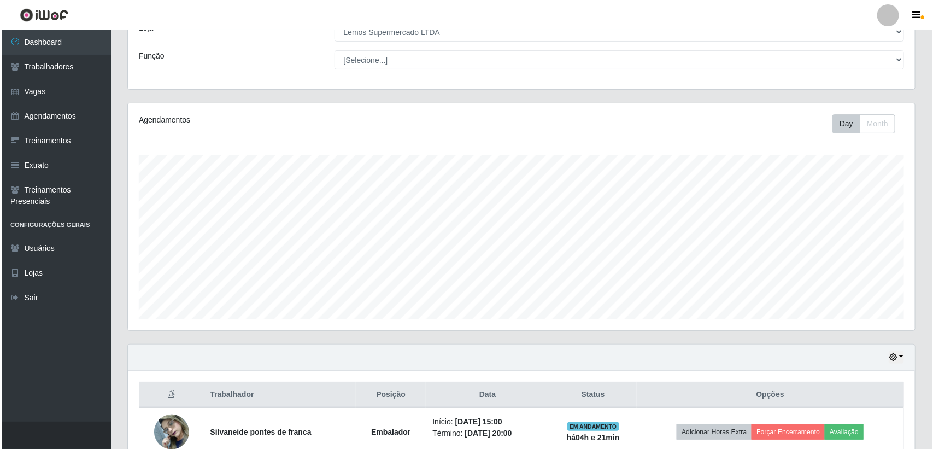
scroll to position [132, 0]
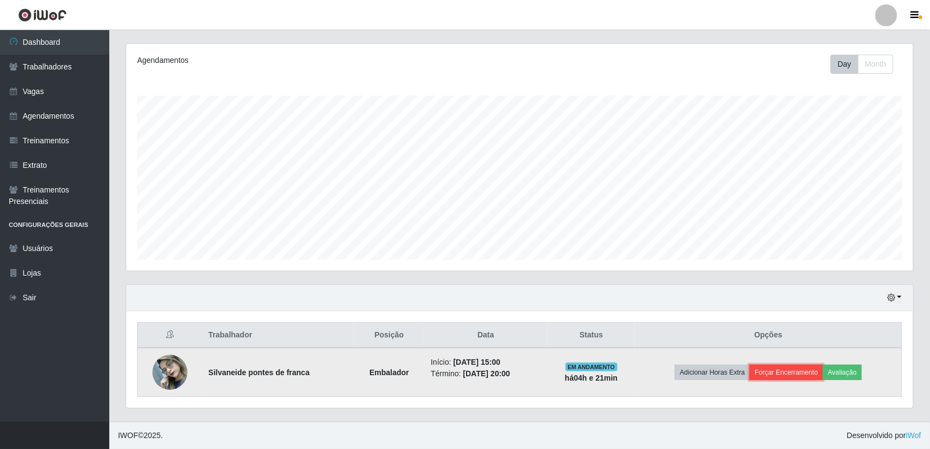
click at [795, 369] on button "Forçar Encerramento" at bounding box center [786, 371] width 73 height 15
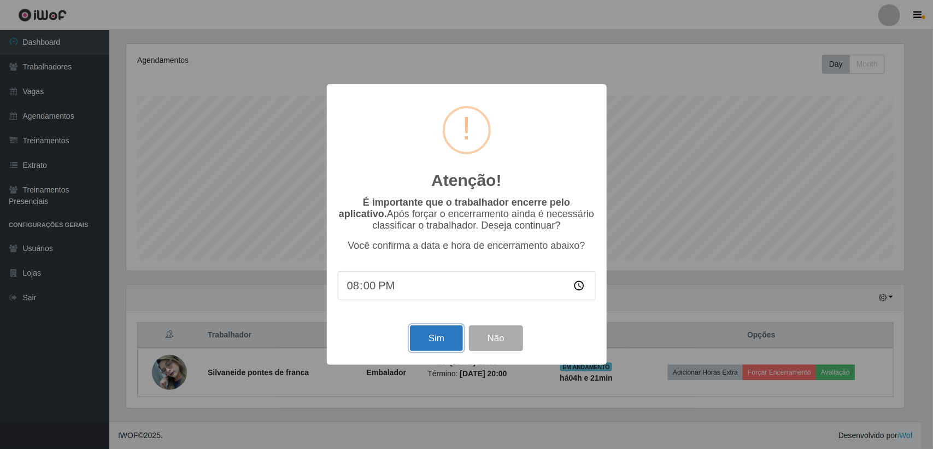
click at [433, 342] on button "Sim" at bounding box center [436, 338] width 53 height 26
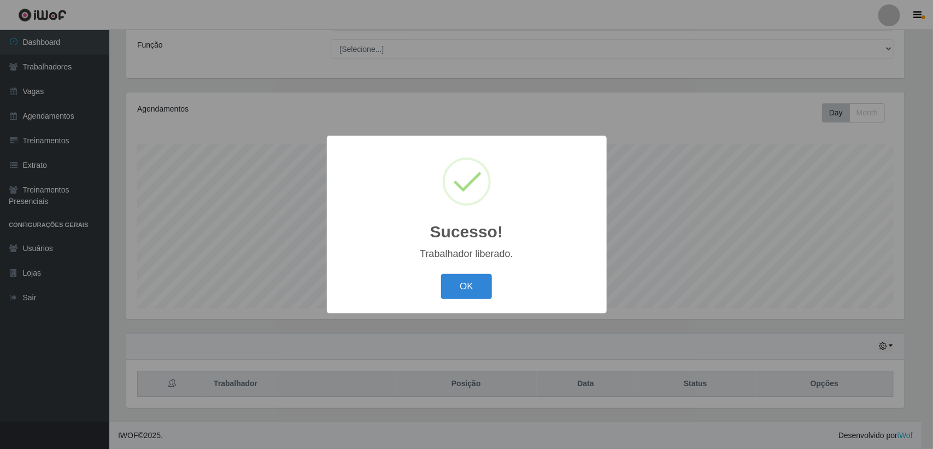
drag, startPoint x: 471, startPoint y: 291, endPoint x: 421, endPoint y: 175, distance: 125.5
click at [466, 284] on button "OK" at bounding box center [466, 287] width 51 height 26
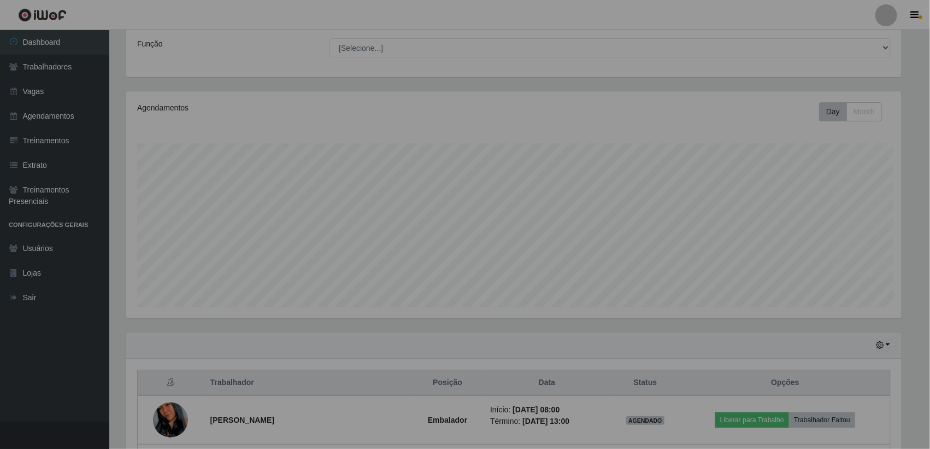
scroll to position [227, 787]
